Goal: Information Seeking & Learning: Learn about a topic

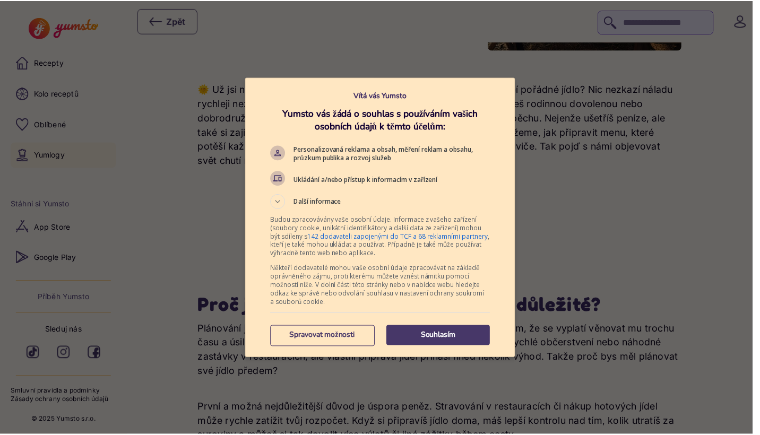
scroll to position [149, 0]
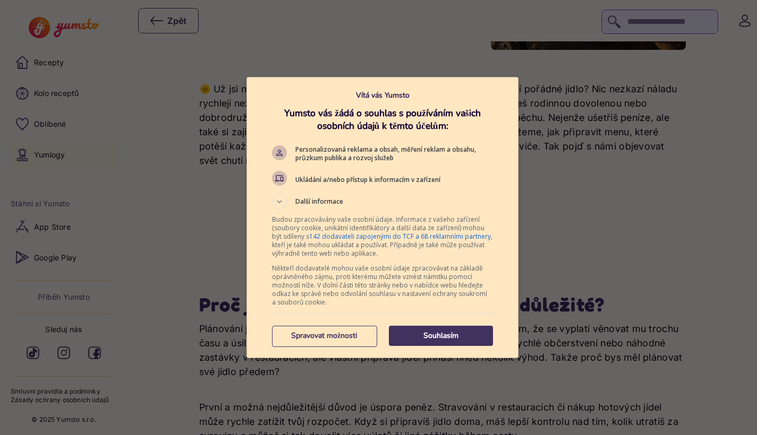
click at [464, 333] on p "Souhlasím" at bounding box center [441, 336] width 104 height 11
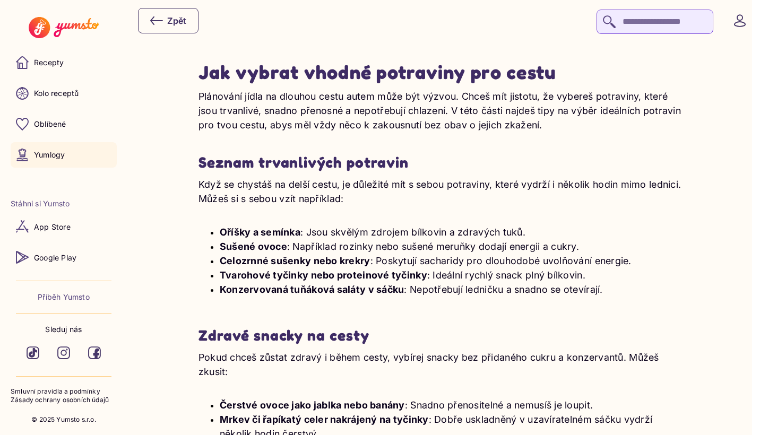
scroll to position [1057, 0]
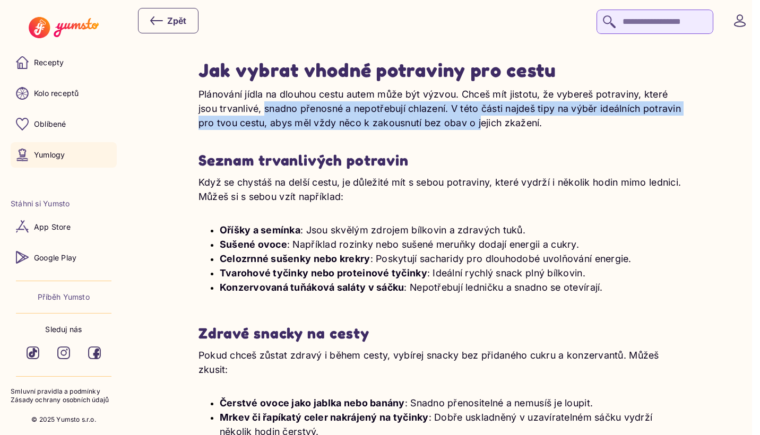
drag, startPoint x: 263, startPoint y: 108, endPoint x: 476, endPoint y: 117, distance: 212.6
click at [476, 117] on p "Plánování jídla na dlouhou cestu autem může být výzvou. Chceš mít jistotu, že v…" at bounding box center [440, 108] width 483 height 43
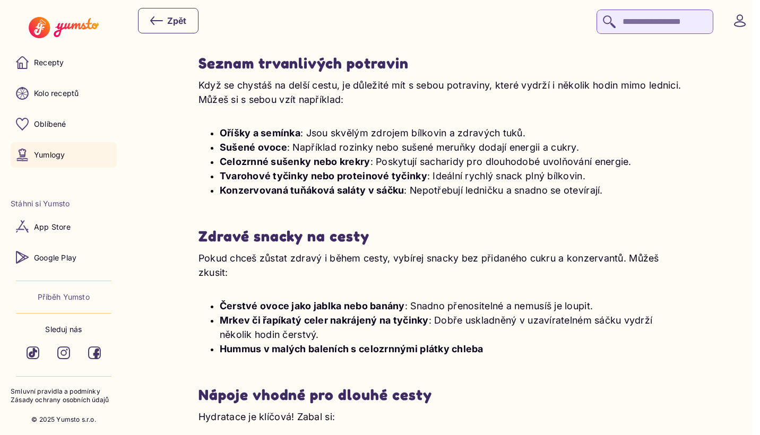
scroll to position [1154, 0]
drag, startPoint x: 224, startPoint y: 136, endPoint x: 289, endPoint y: 136, distance: 65.8
click at [290, 136] on strong "Oříšky a semínka" at bounding box center [260, 133] width 81 height 11
drag, startPoint x: 240, startPoint y: 155, endPoint x: 289, endPoint y: 156, distance: 48.9
click at [288, 155] on p "Sušené ovoce : Například rozinky nebo sušené meruňky dodají energii a cukry." at bounding box center [451, 148] width 462 height 14
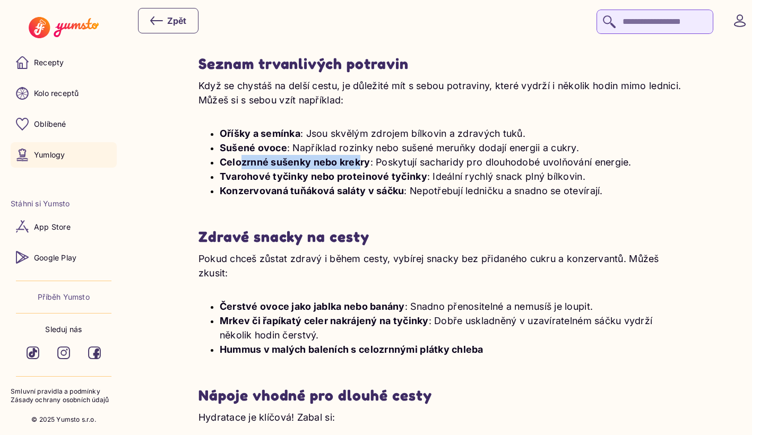
drag, startPoint x: 241, startPoint y: 165, endPoint x: 360, endPoint y: 164, distance: 119.0
click at [361, 166] on strong "Celozrnné sušenky nebo krekry" at bounding box center [295, 162] width 151 height 11
drag, startPoint x: 245, startPoint y: 180, endPoint x: 381, endPoint y: 185, distance: 136.6
click at [381, 184] on p "Tvarohové tyčinky nebo proteinové tyčinky : Ideální rychlý snack plný bílkovin." at bounding box center [451, 176] width 462 height 14
click at [397, 213] on div "Plánování jídla na dlouhou cestu autem může být výzvou. Chceš mít jistotu, že v…" at bounding box center [440, 329] width 483 height 679
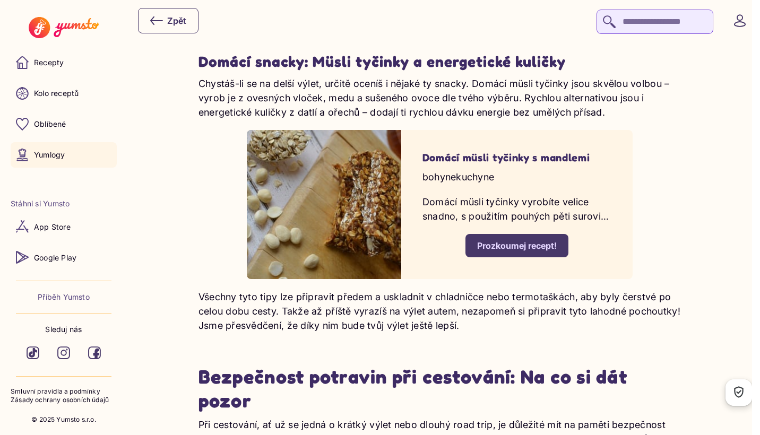
scroll to position [3771, 0]
